Goal: Information Seeking & Learning: Find specific fact

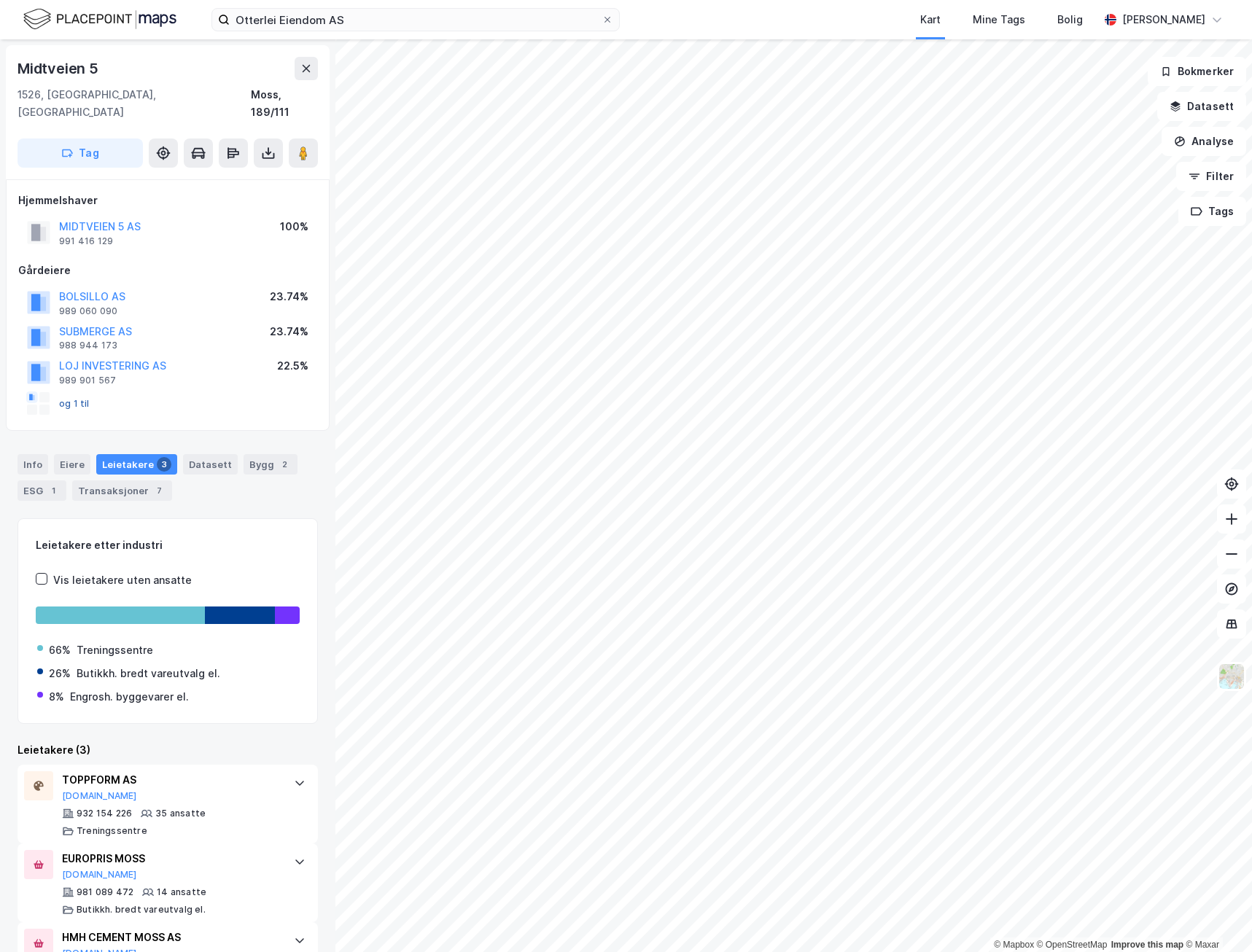
click at [0, 0] on button "og 1 til" at bounding box center [0, 0] width 0 height 0
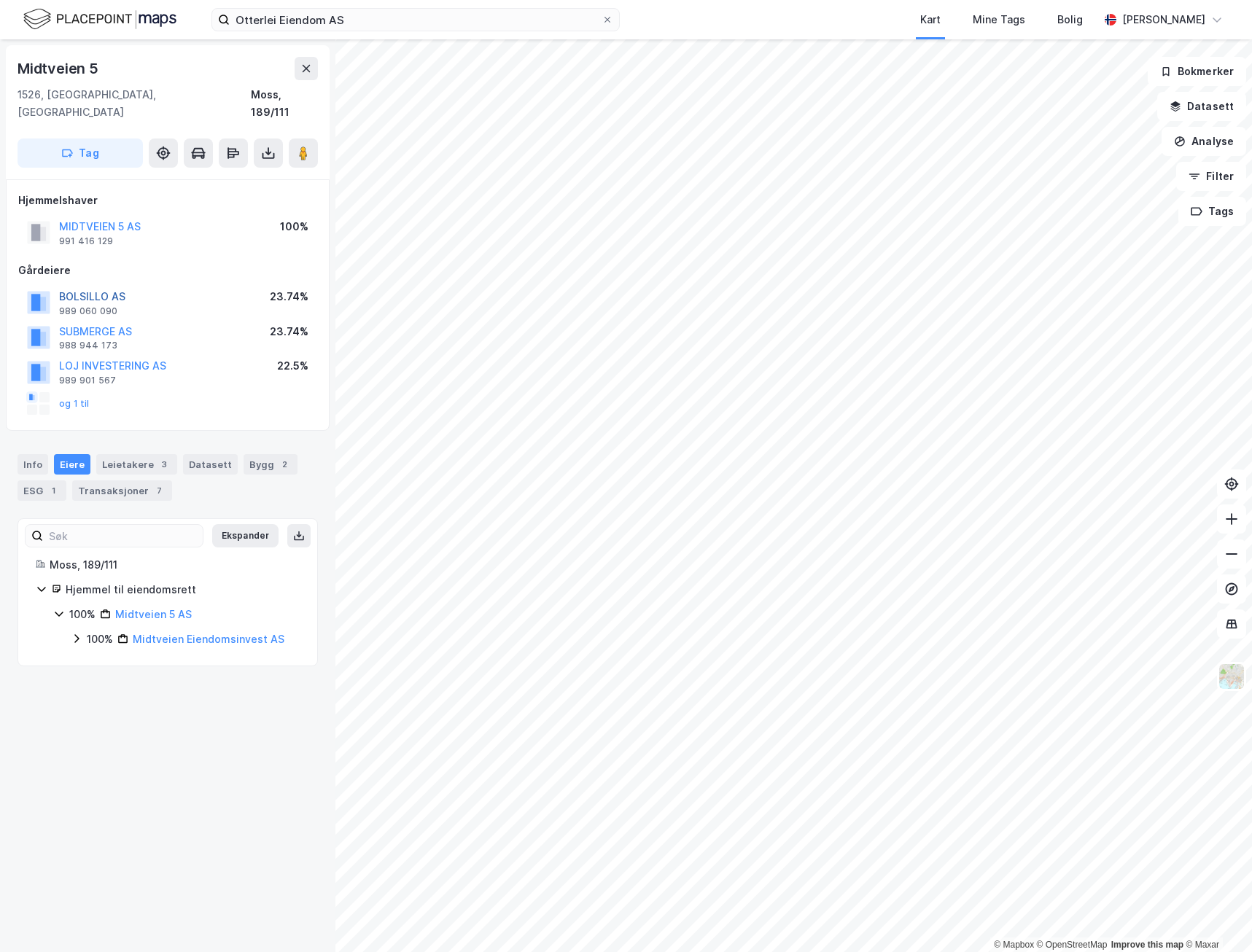
click at [0, 0] on button "BOLSILLO AS" at bounding box center [0, 0] width 0 height 0
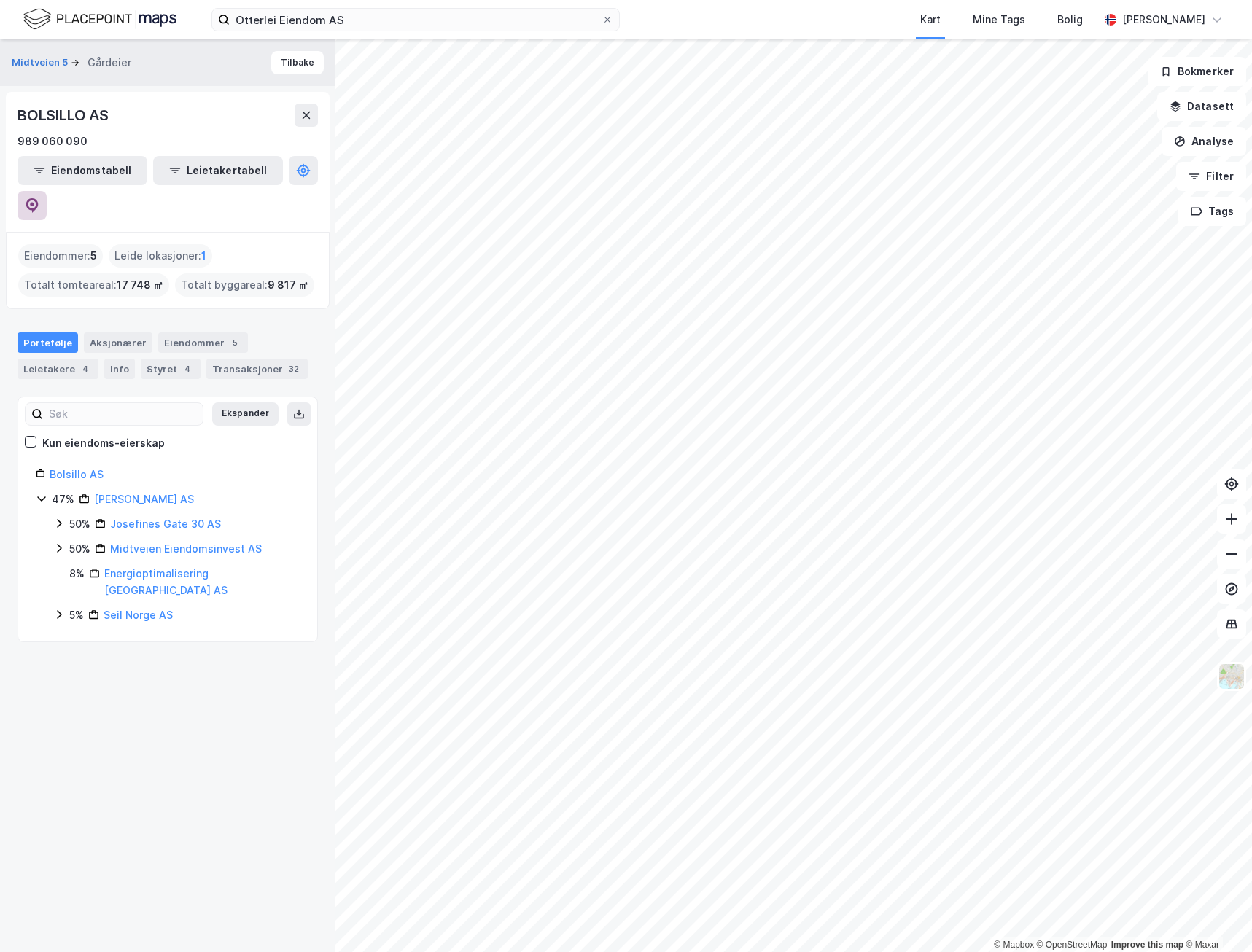
click at [40, 199] on icon at bounding box center [32, 206] width 15 height 15
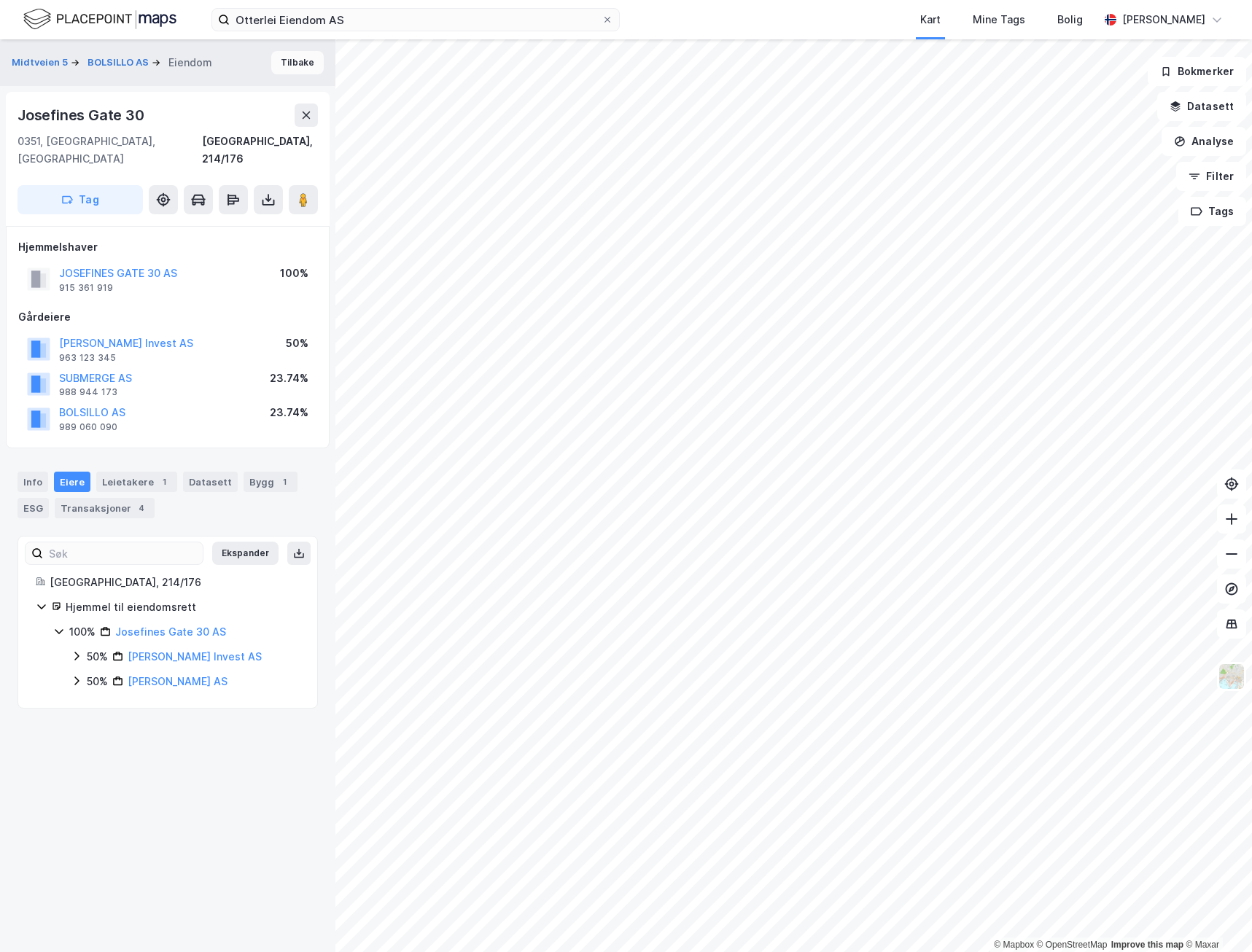
click at [273, 60] on button "Tilbake" at bounding box center [297, 62] width 53 height 23
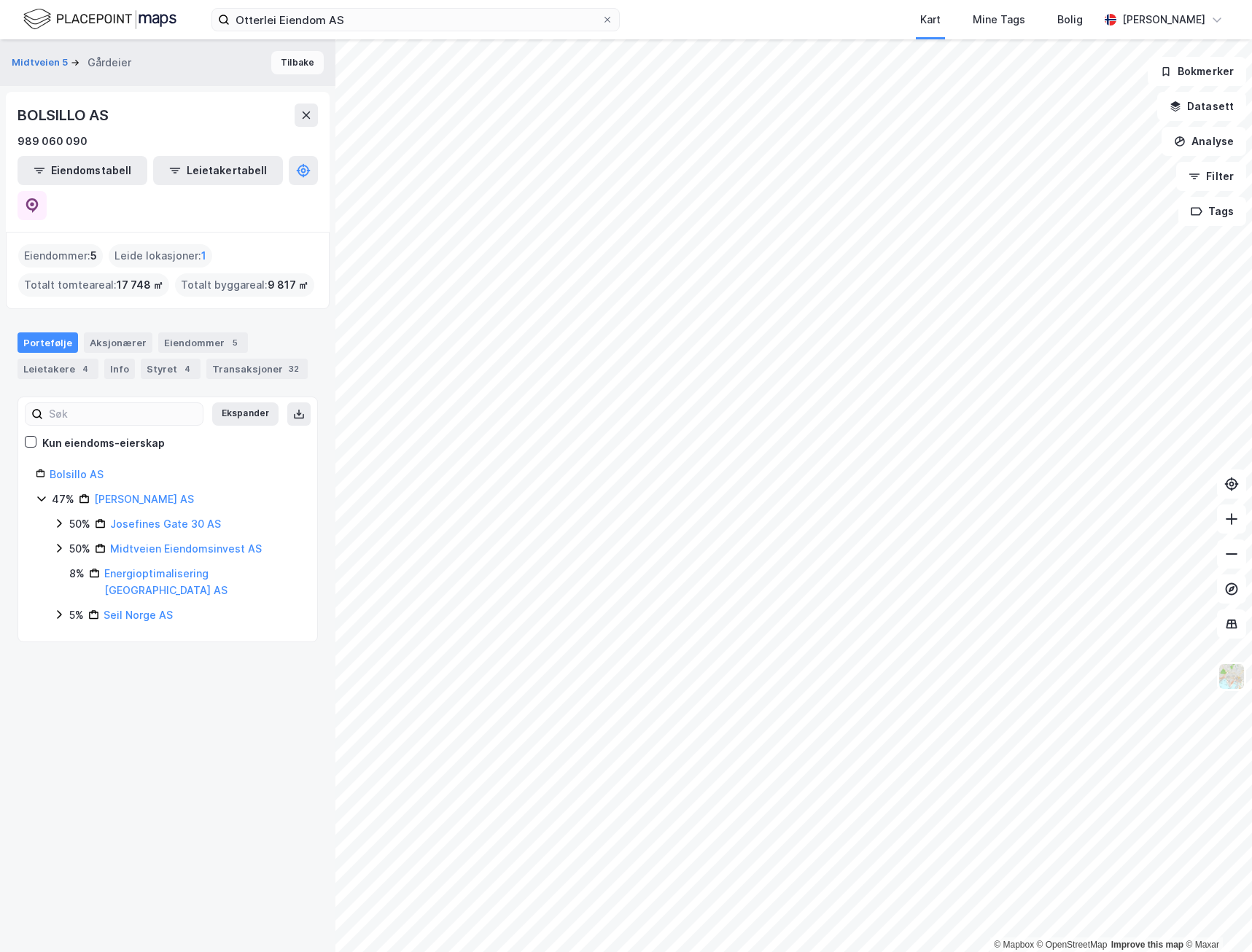
click at [303, 72] on button "Tilbake" at bounding box center [297, 62] width 53 height 23
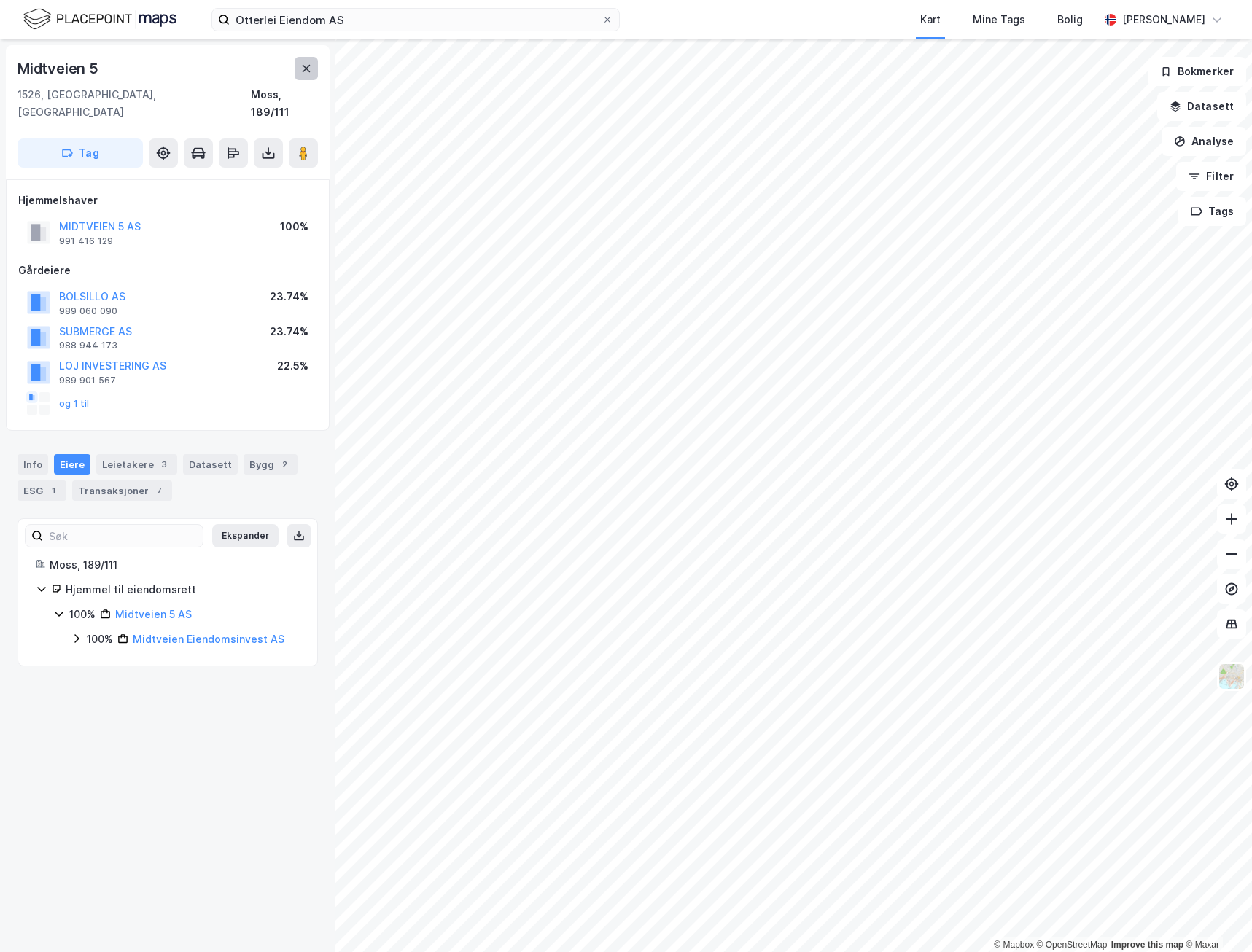
click at [302, 68] on icon at bounding box center [306, 68] width 12 height 12
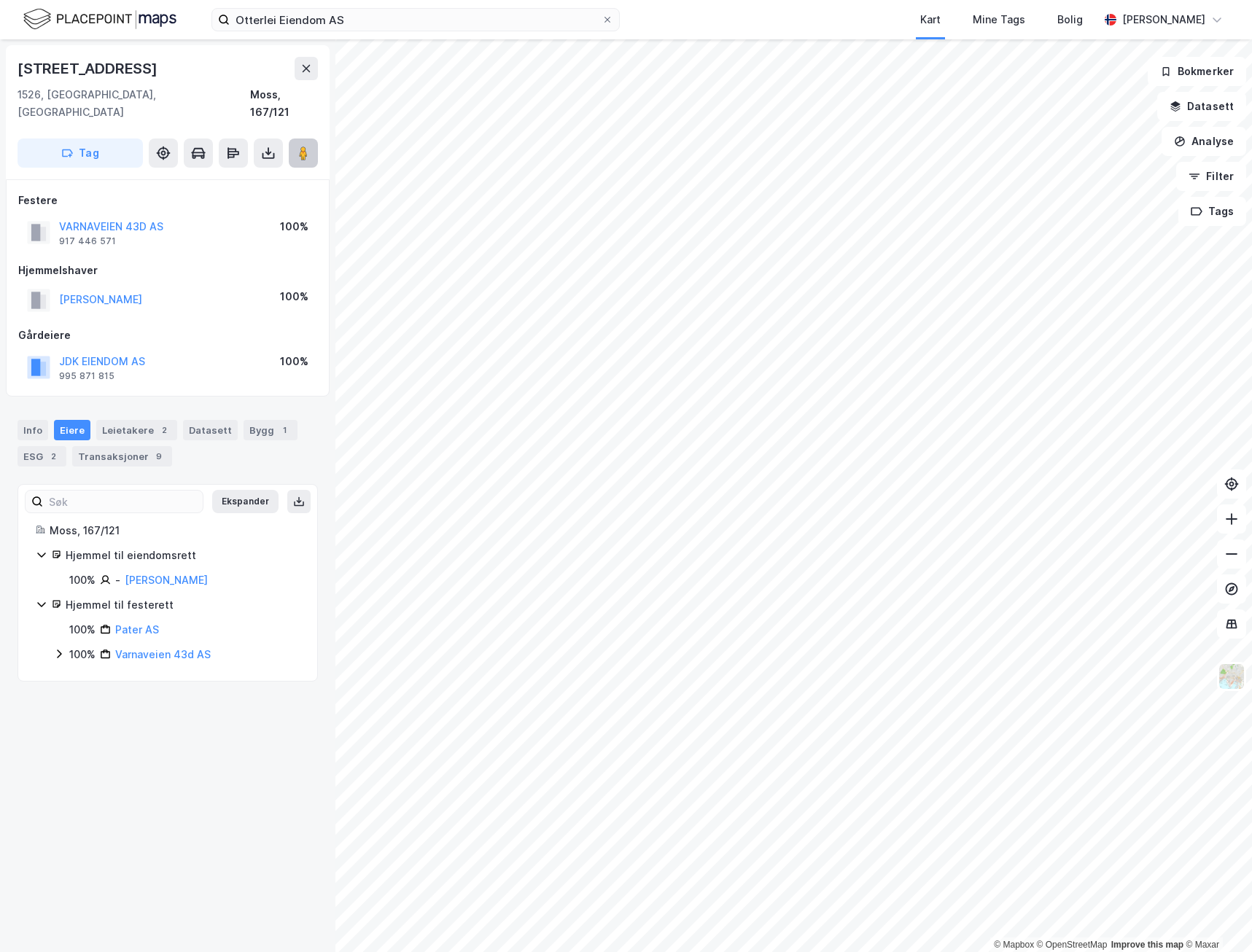
click at [295, 139] on button at bounding box center [304, 153] width 30 height 30
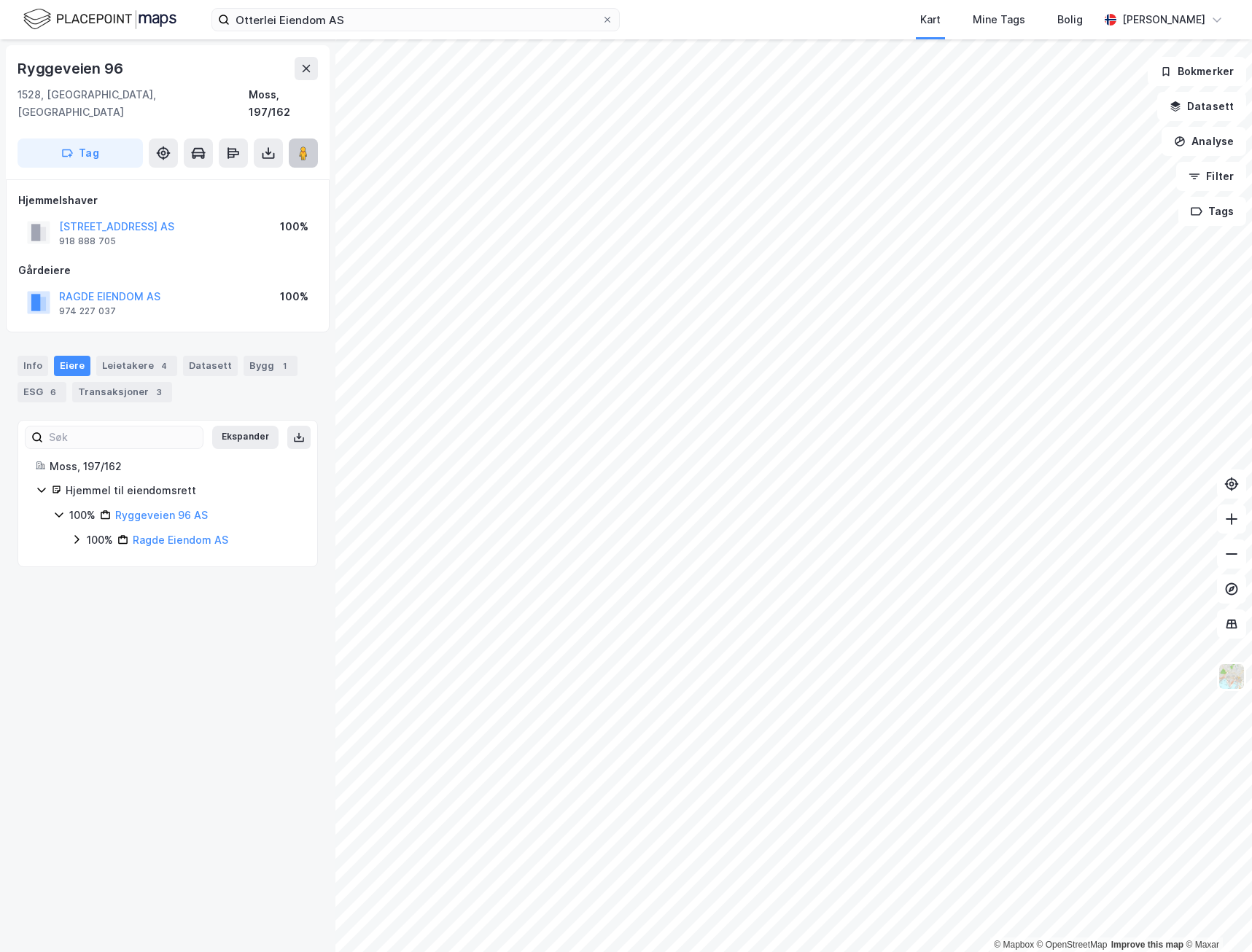
click at [305, 146] on image at bounding box center [303, 153] width 8 height 15
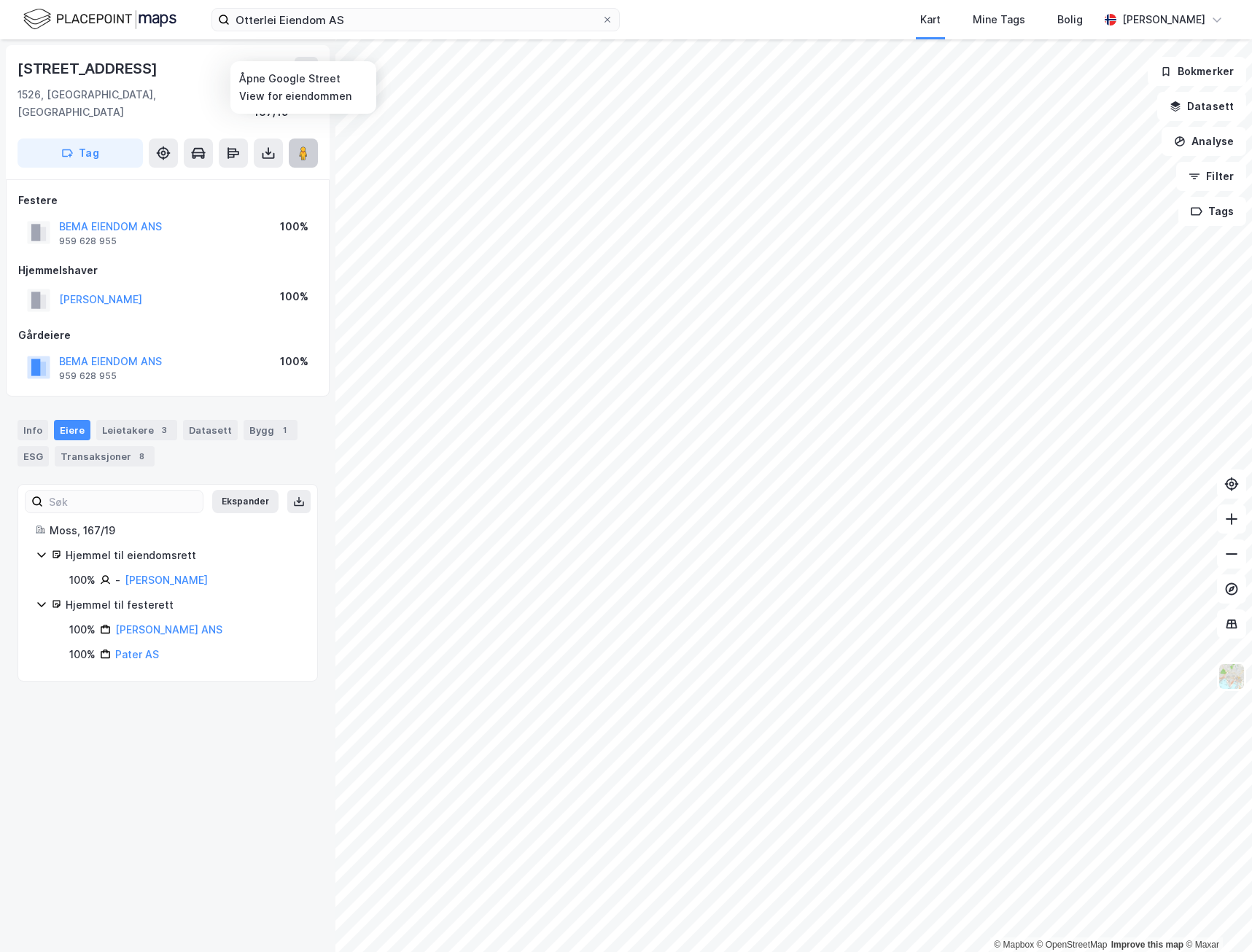
click at [297, 146] on icon at bounding box center [304, 153] width 15 height 15
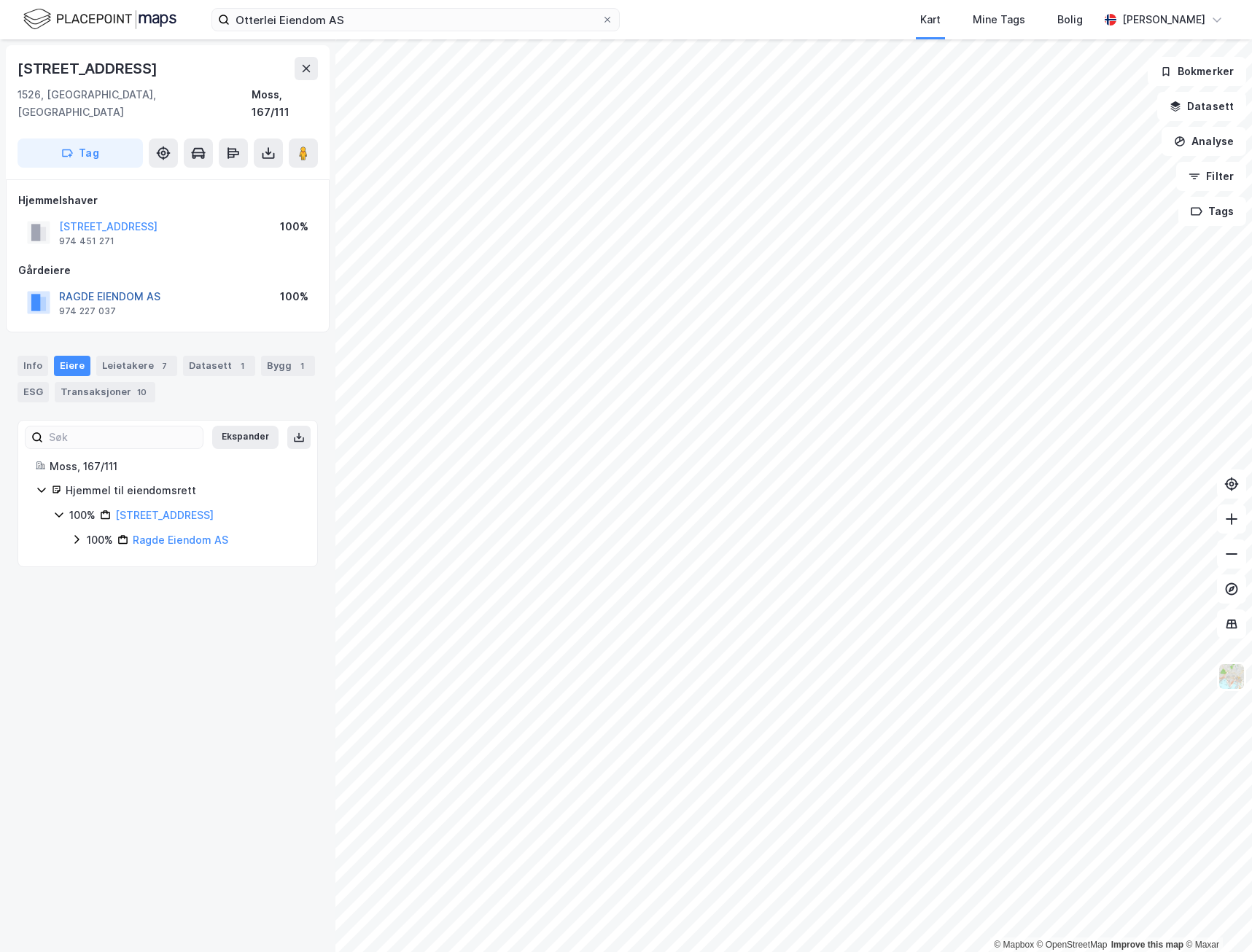
click at [0, 0] on button "RAGDE EIENDOM AS" at bounding box center [0, 0] width 0 height 0
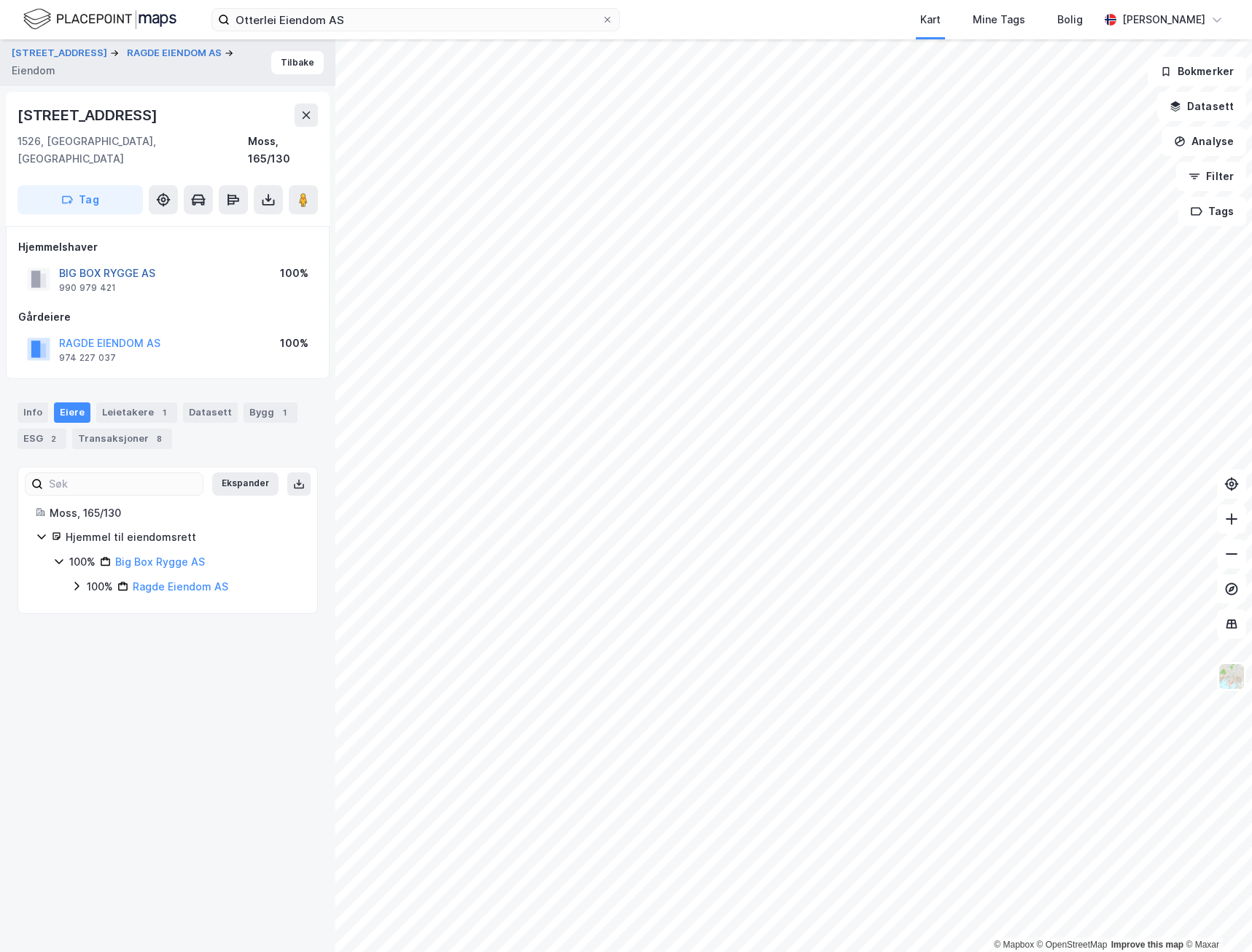
click at [0, 0] on button "BIG BOX RYGGE AS" at bounding box center [0, 0] width 0 height 0
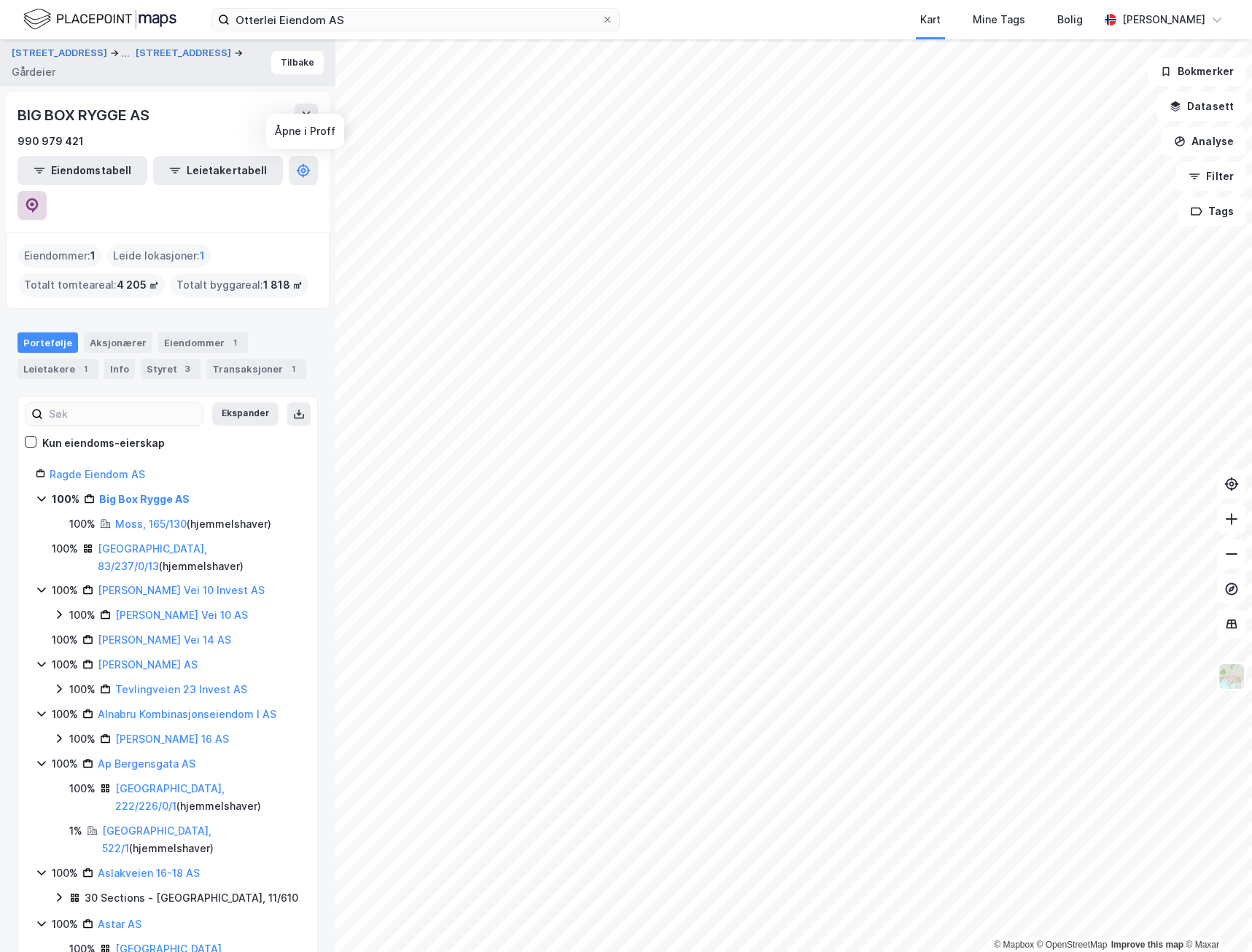
click at [40, 199] on icon at bounding box center [32, 206] width 15 height 15
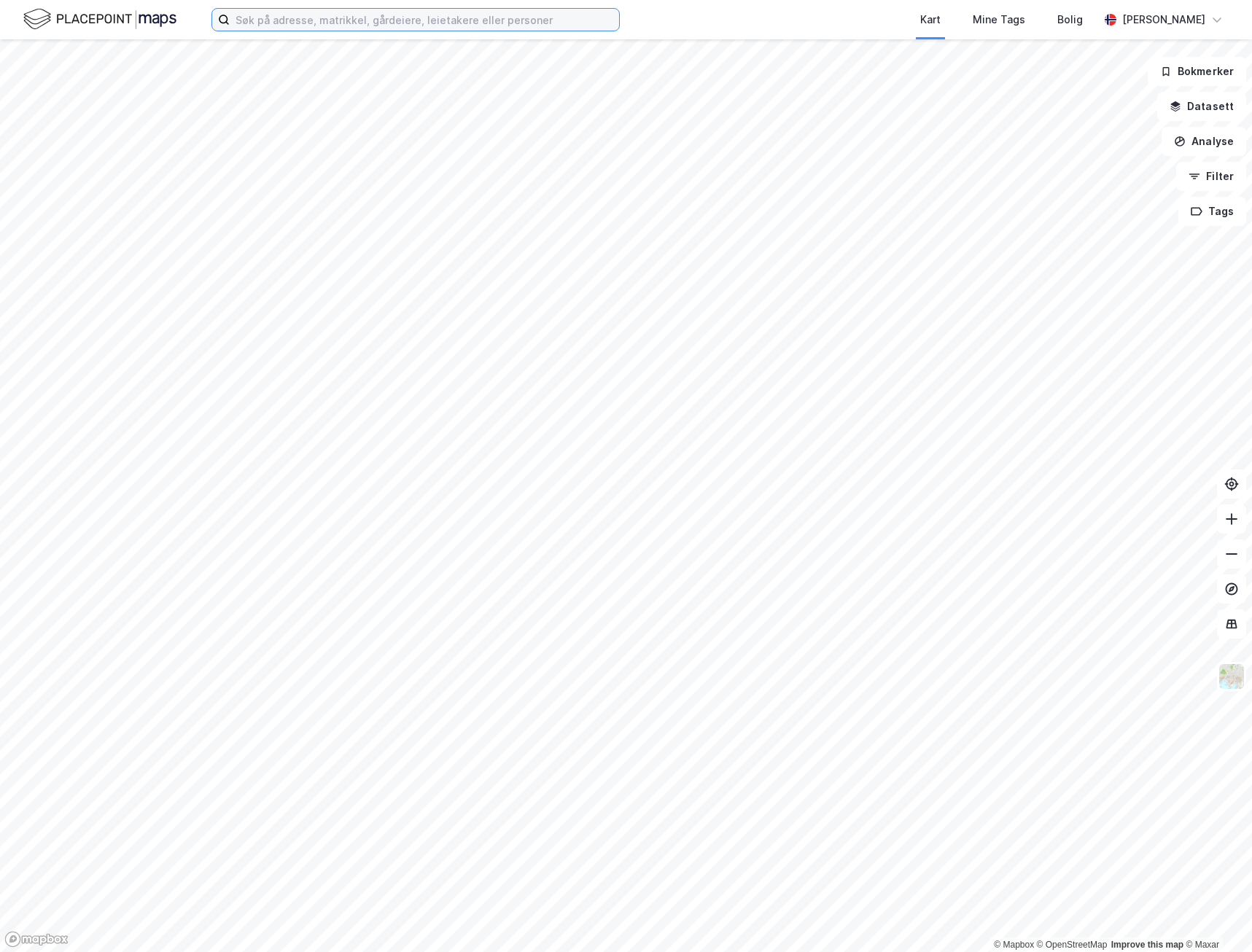
click at [420, 18] on input at bounding box center [425, 19] width 390 height 22
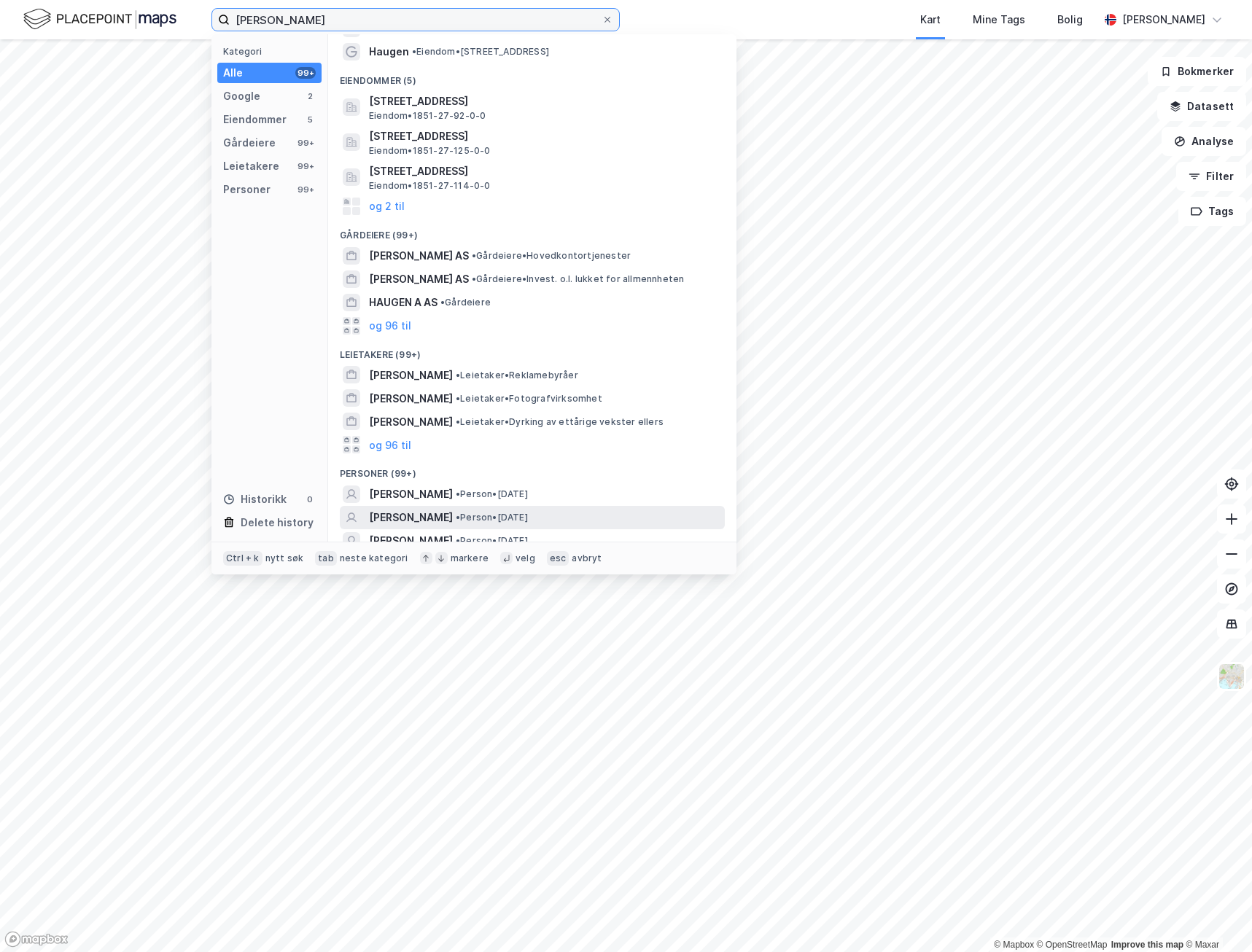
scroll to position [78, 0]
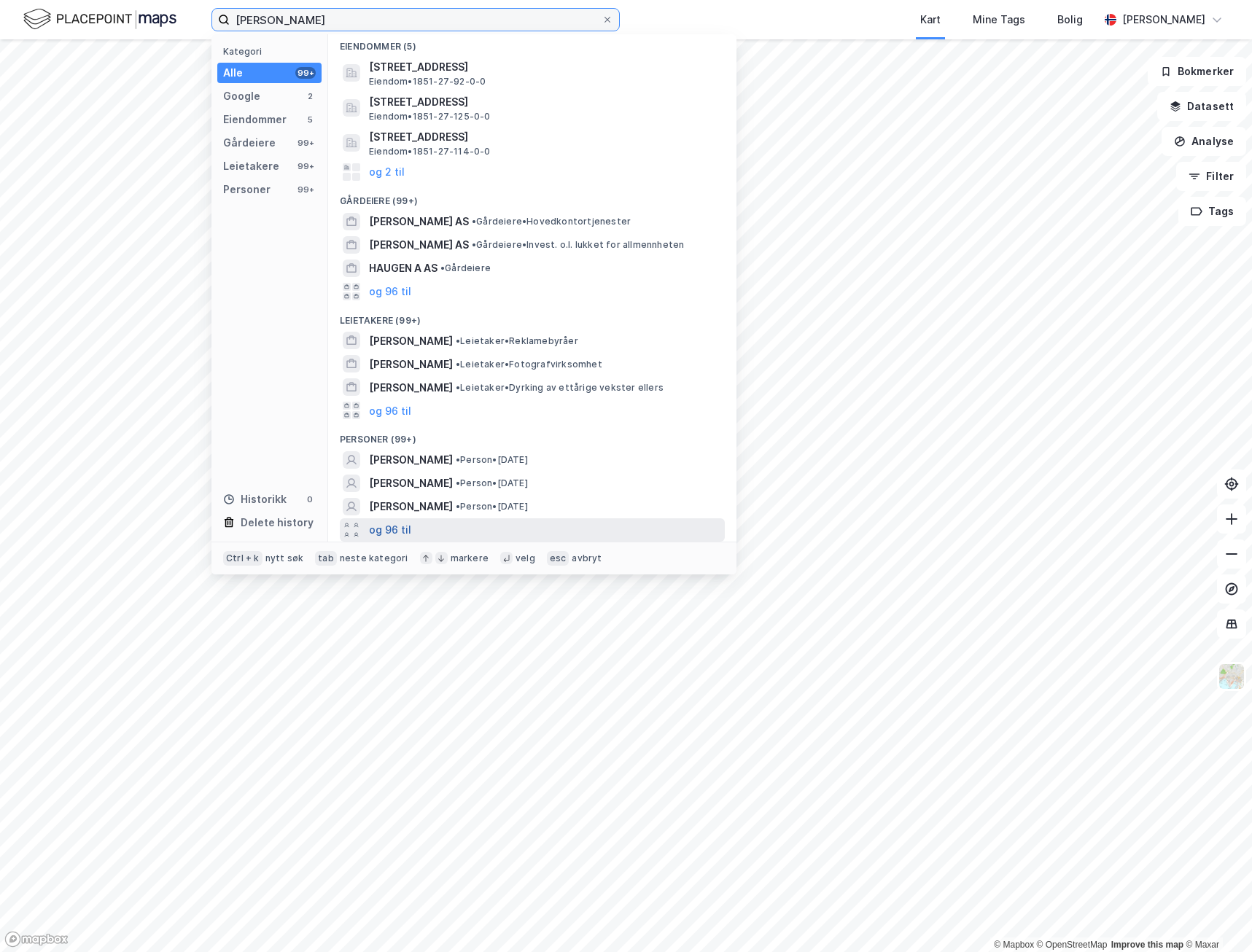
type input "Edgar Haugen"
click at [393, 525] on button "og 96 til" at bounding box center [391, 530] width 42 height 18
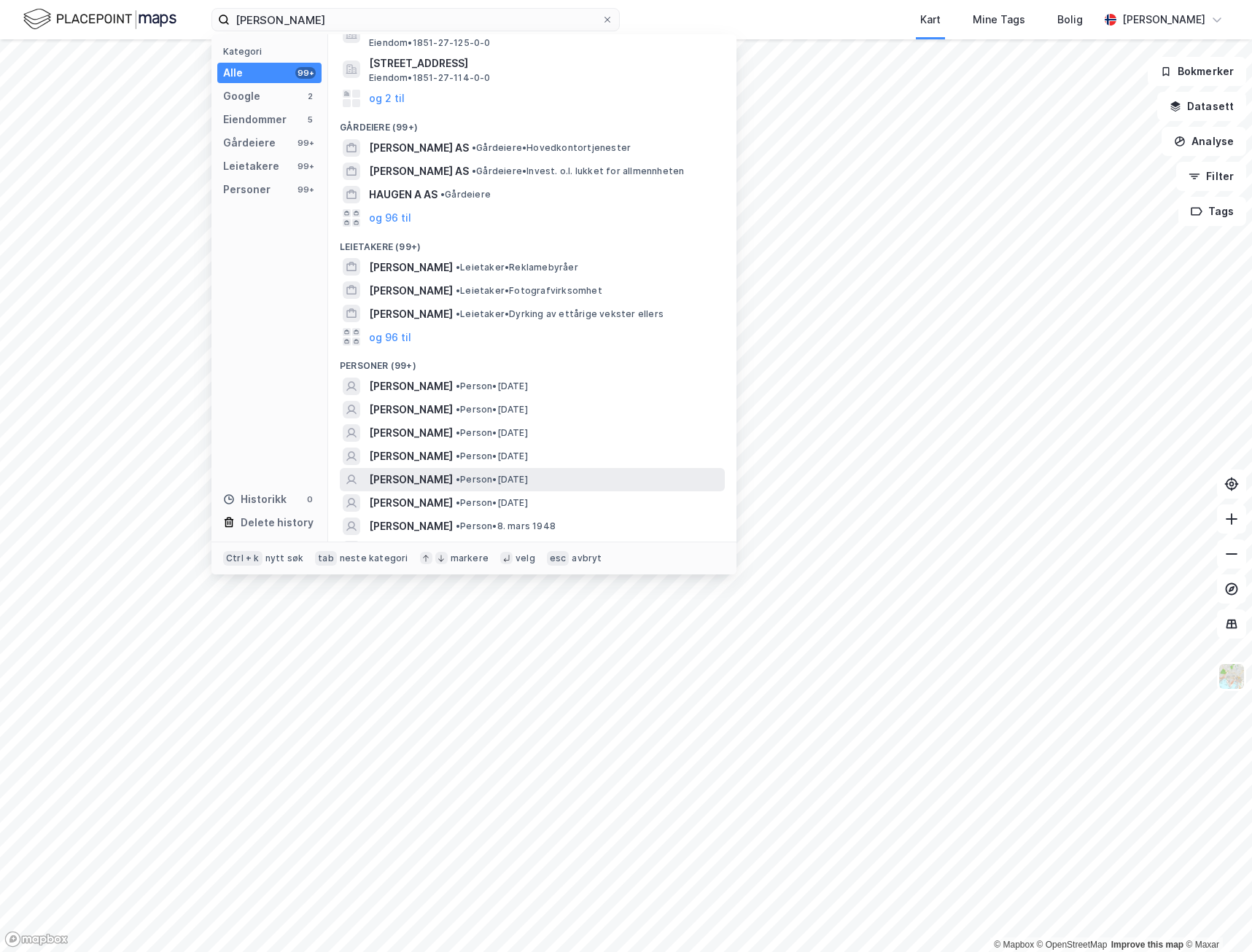
scroll to position [151, 0]
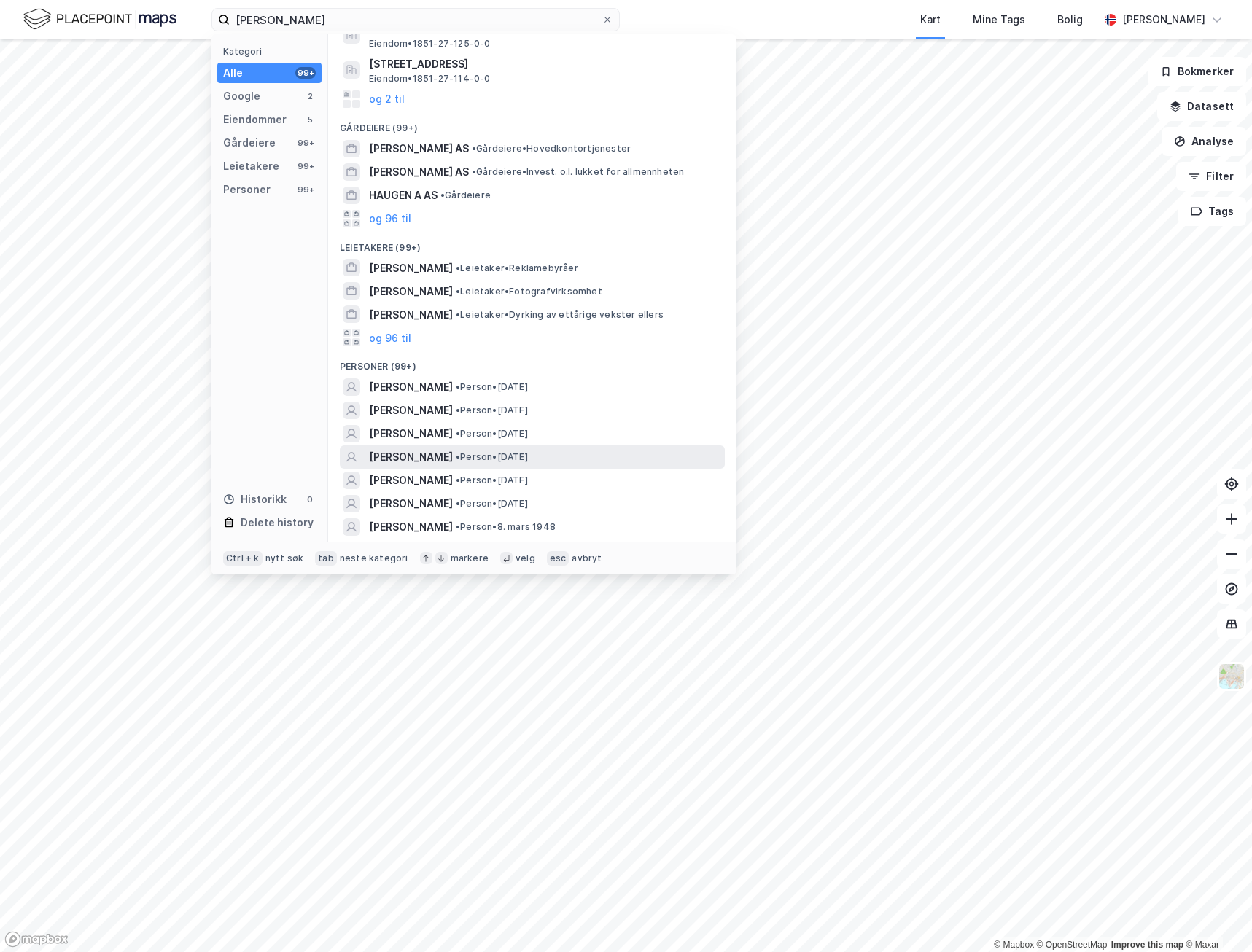
click at [427, 452] on span "EDGAR HAUGEN" at bounding box center [411, 457] width 84 height 18
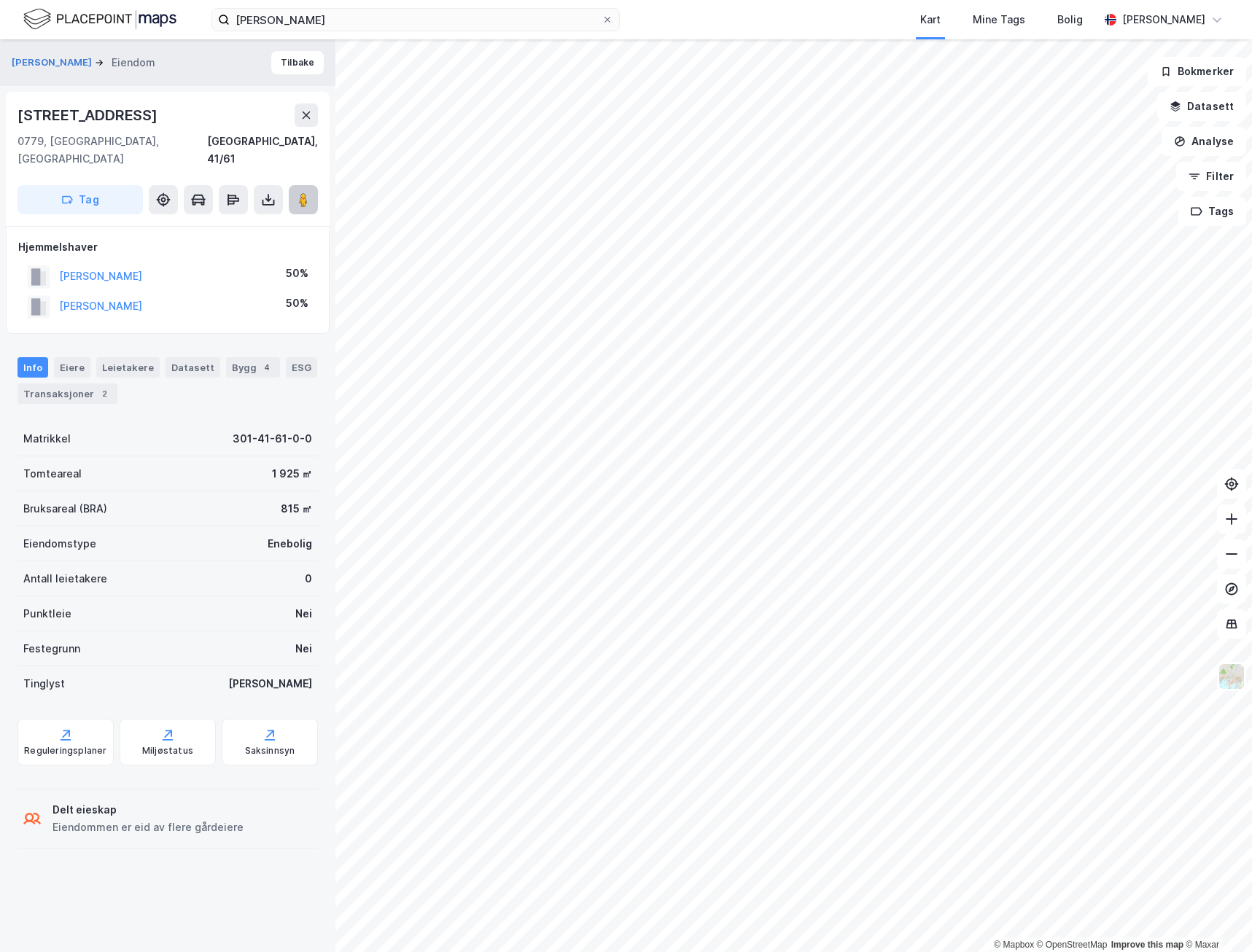
click at [309, 191] on button at bounding box center [304, 200] width 30 height 30
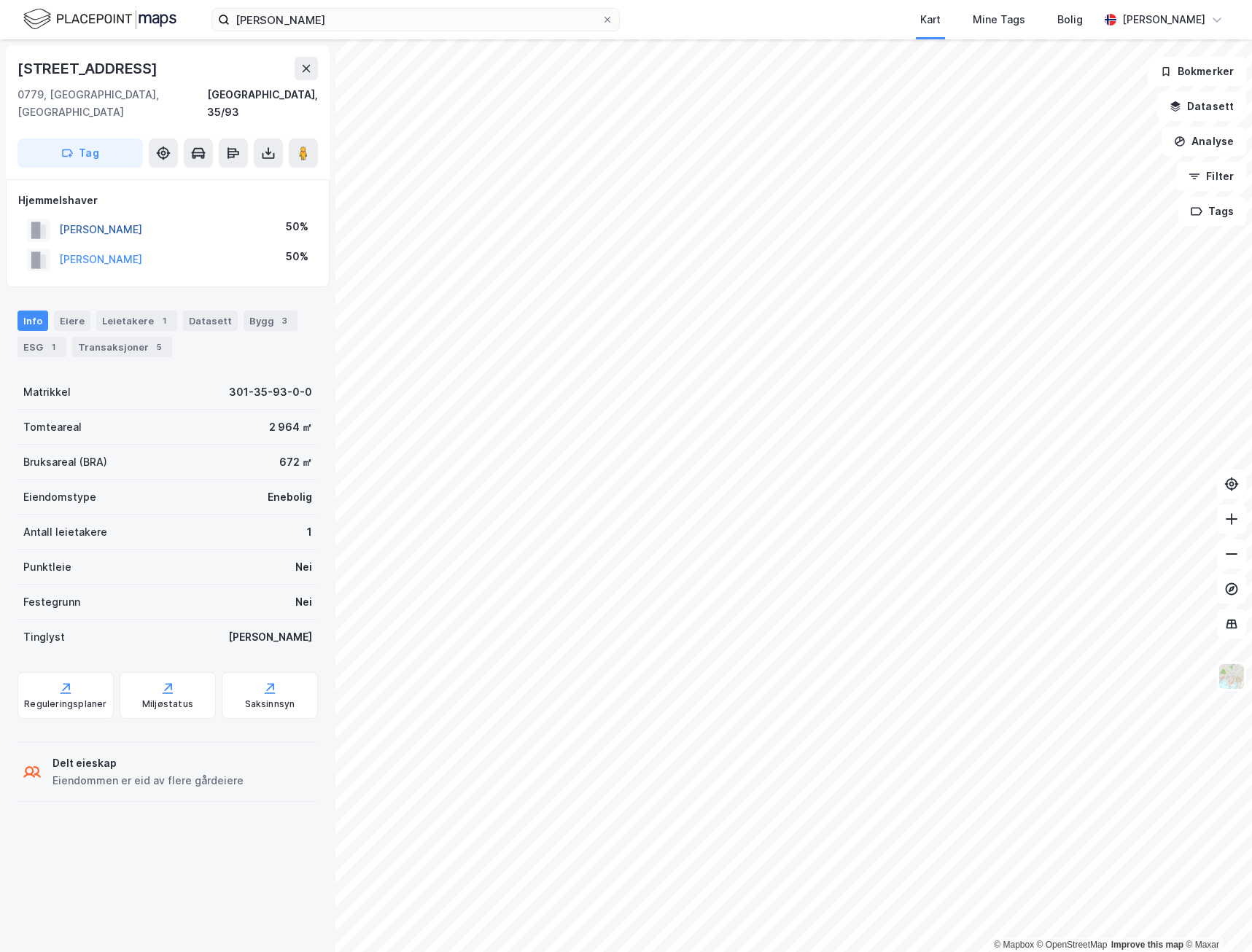
click at [0, 0] on button "ARGEL THOMAS HOLST" at bounding box center [0, 0] width 0 height 0
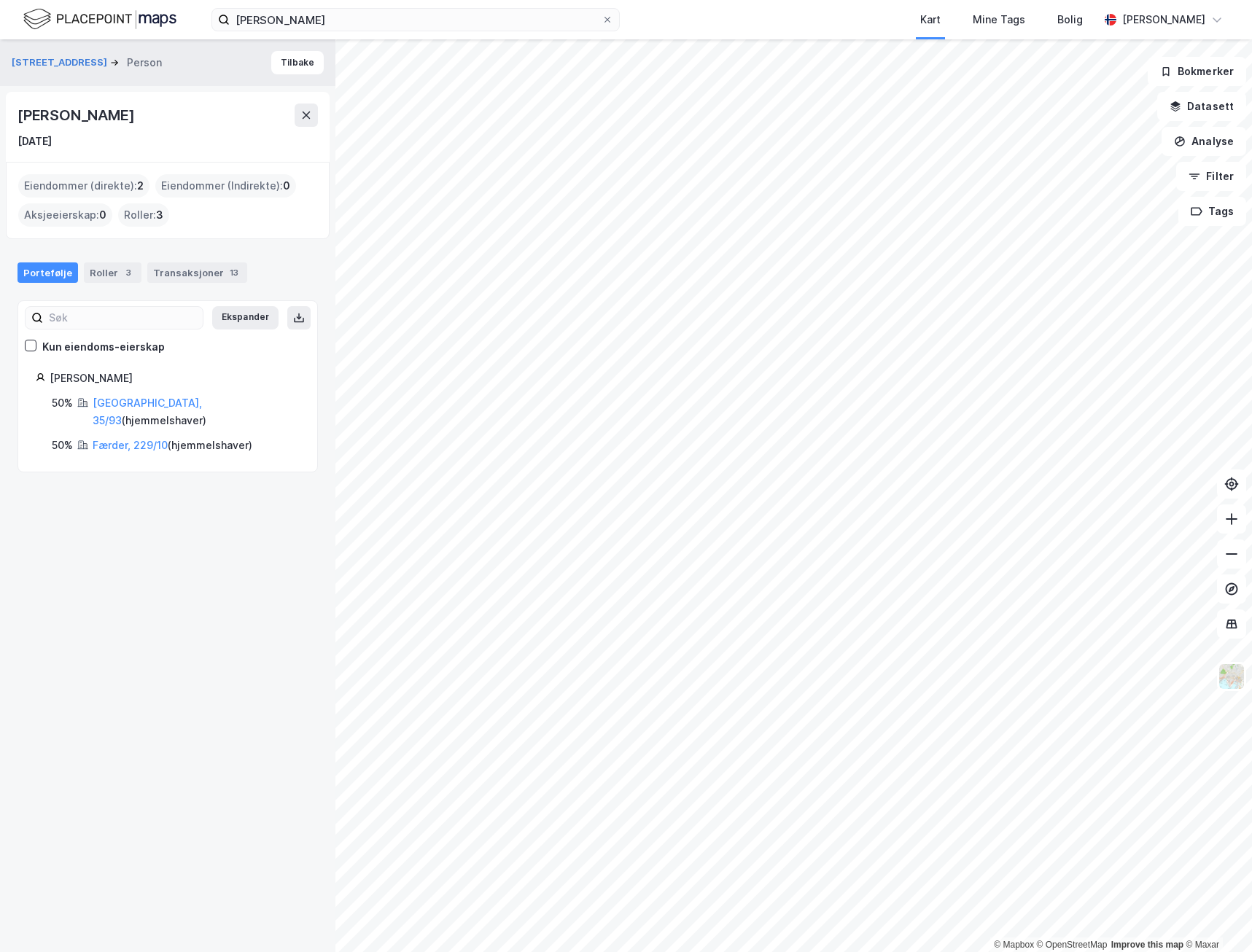
drag, startPoint x: 164, startPoint y: 119, endPoint x: 3, endPoint y: 117, distance: 161.0
click at [3, 117] on div "Gulleråsveien 18 Person Tilbake Thomas Holst Argel 8. jan. 1980 Eiendommer (dir…" at bounding box center [167, 496] width 335 height 913
drag, startPoint x: 3, startPoint y: 117, endPoint x: 36, endPoint y: 115, distance: 33.1
copy div "Thomas Holst Argel"
